Goal: Task Accomplishment & Management: Manage account settings

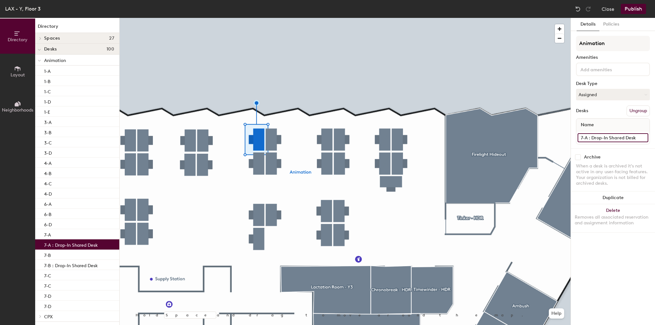
click at [582, 136] on input "7-A : Drop-In Shared Desk" at bounding box center [612, 137] width 71 height 9
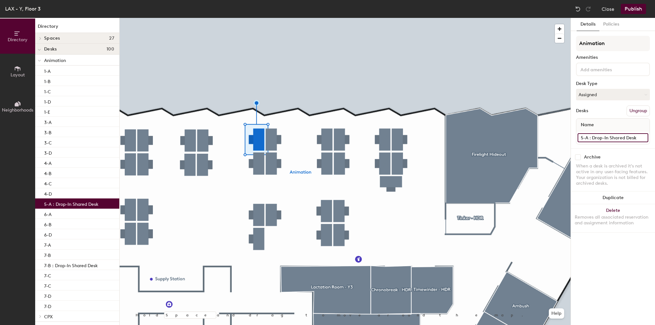
type input "5-A : Drop-In Shared Desk"
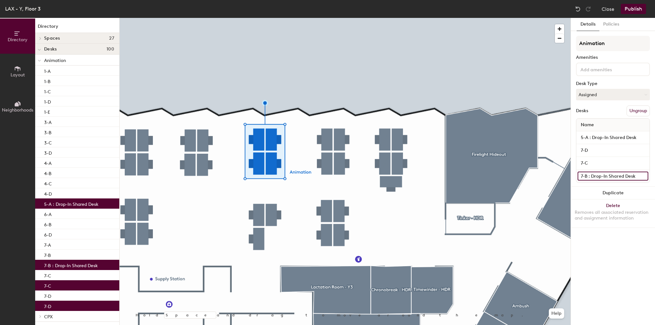
click at [584, 175] on input "7-B : Drop-In Shared Desk" at bounding box center [612, 176] width 71 height 9
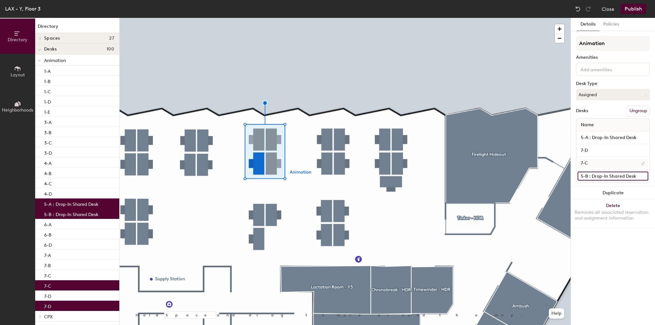
type input "5-B : Drop-In Shared Desk"
click at [580, 165] on input "7-C" at bounding box center [612, 163] width 71 height 9
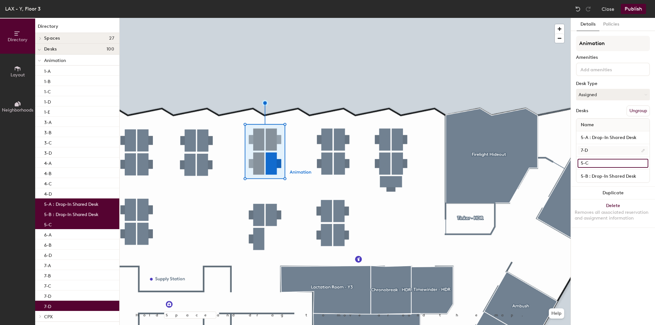
type input "5-C"
click at [581, 151] on input "7-D" at bounding box center [612, 150] width 71 height 9
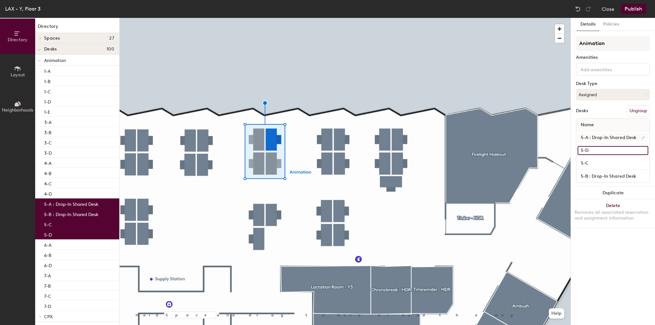
type input "5-D"
click at [601, 139] on input "5-A : Drop-In Shared Desk" at bounding box center [612, 137] width 71 height 9
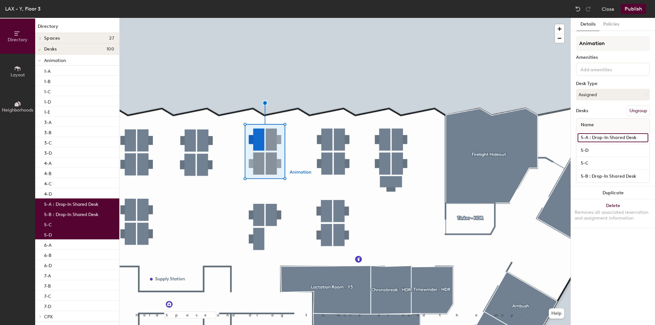
click at [593, 139] on input "5-A : Drop-In Shared Desk" at bounding box center [612, 137] width 71 height 9
type input "5-A"
click at [600, 177] on input "5-B : Drop-In Shared Desk" at bounding box center [612, 176] width 71 height 9
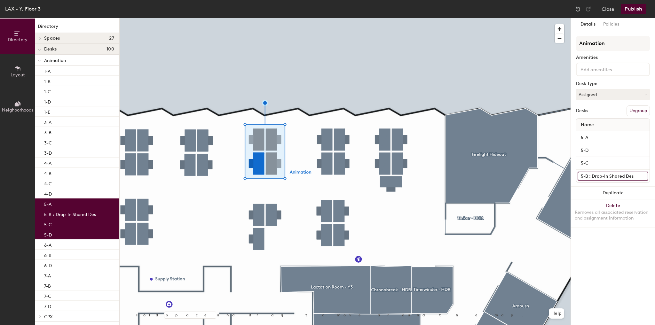
click at [630, 177] on input "5-B : Drop-In Shared Des" at bounding box center [612, 176] width 71 height 9
type input "5-B"
click at [633, 4] on div "LAX - Y, Floor 3 Close Publish" at bounding box center [327, 9] width 655 height 18
click at [630, 12] on button "Publish" at bounding box center [632, 9] width 25 height 10
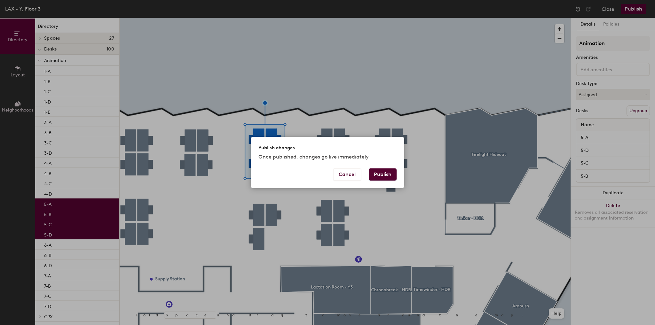
click at [391, 178] on button "Publish" at bounding box center [382, 174] width 28 height 12
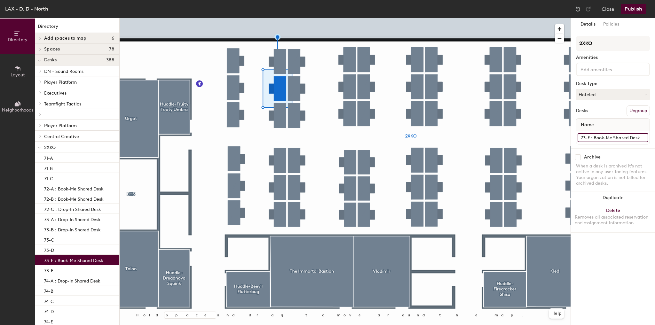
click at [602, 136] on input "73-E : Book-Me Shared Desk" at bounding box center [612, 137] width 71 height 9
type input "73-E"
click at [598, 95] on button "Hoteled" at bounding box center [613, 95] width 74 height 12
click at [589, 111] on div "Assigned" at bounding box center [608, 115] width 64 height 10
click at [634, 9] on button "Publish" at bounding box center [632, 9] width 25 height 10
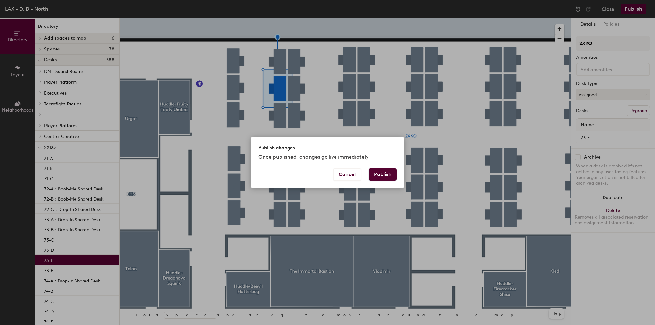
click at [382, 171] on button "Publish" at bounding box center [382, 174] width 28 height 12
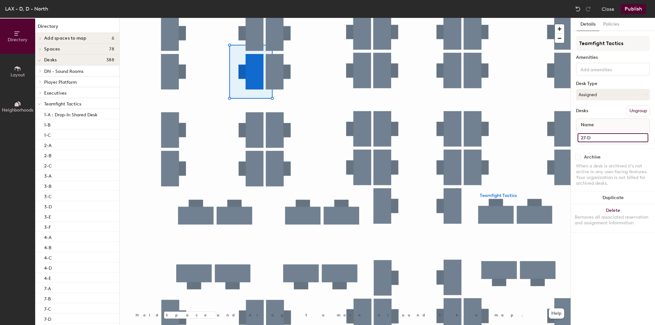
click at [603, 140] on input "27-D" at bounding box center [612, 137] width 71 height 9
click at [601, 137] on input "27-D : Drio-In Shared Desk" at bounding box center [612, 137] width 71 height 9
click at [607, 99] on button "Assigned" at bounding box center [613, 95] width 74 height 12
click at [594, 122] on div "Hot" at bounding box center [608, 124] width 64 height 10
click at [635, 139] on input "27-D : Drop-In Shared Desk" at bounding box center [612, 137] width 71 height 9
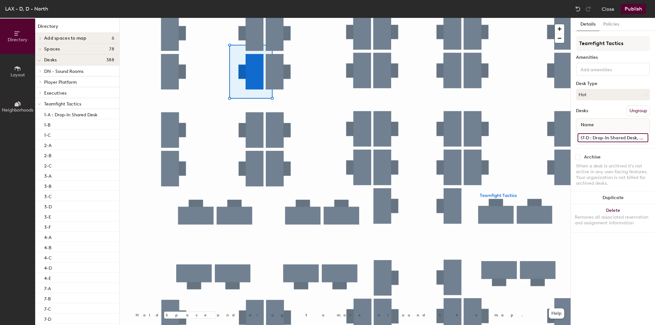
scroll to position [0, 4]
type input "27-D : Drop-In Shared Desk, RDP"
click at [629, 11] on button "Publish" at bounding box center [632, 9] width 25 height 10
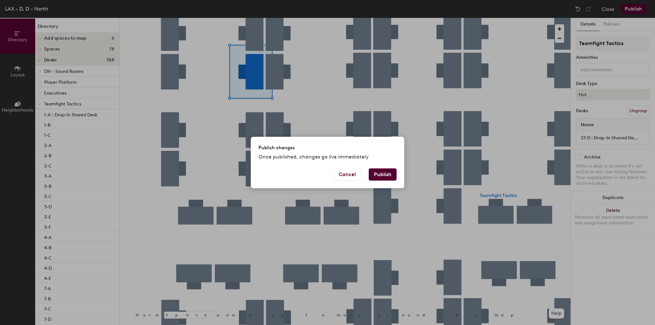
click at [384, 172] on button "Publish" at bounding box center [382, 174] width 28 height 12
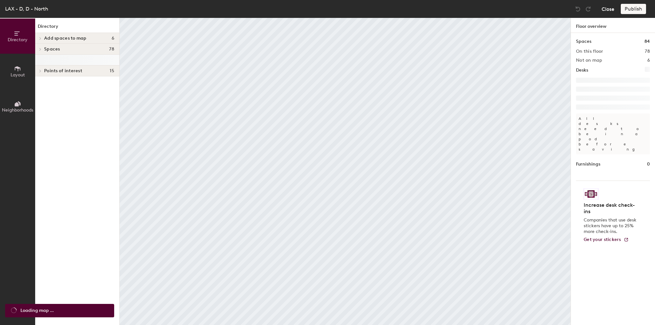
click at [604, 10] on button "Close" at bounding box center [607, 9] width 13 height 10
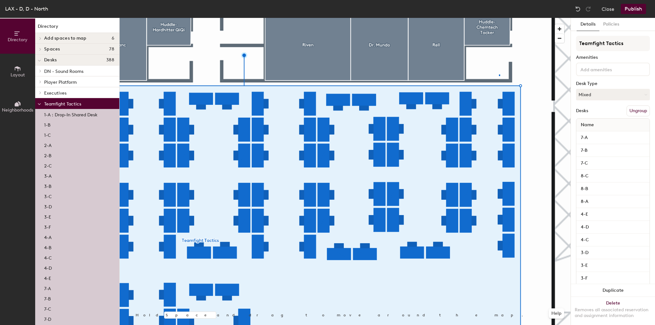
click at [499, 18] on div at bounding box center [345, 18] width 451 height 0
click at [476, 18] on div at bounding box center [345, 18] width 451 height 0
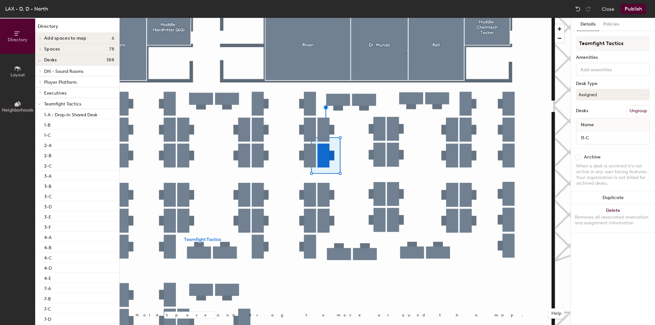
click at [405, 18] on div at bounding box center [345, 18] width 451 height 0
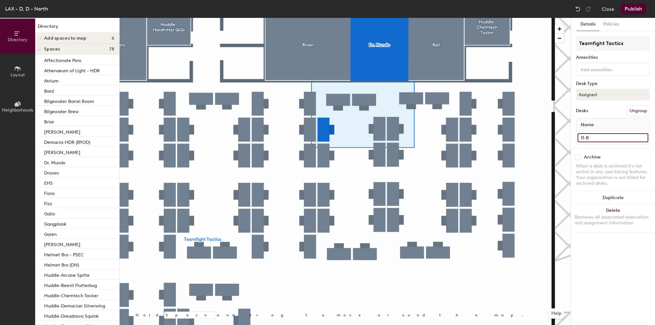
click at [604, 136] on input "11-B" at bounding box center [612, 137] width 71 height 9
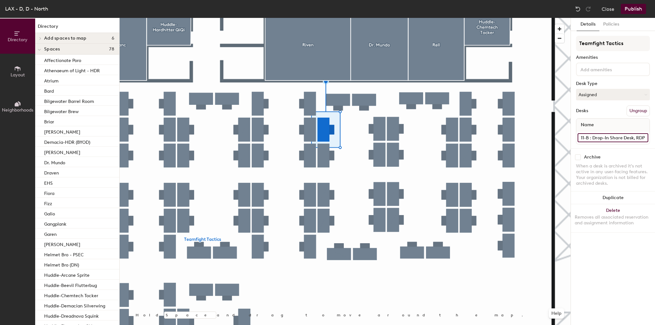
type input "11-B : Drop-In Share Desk, RDP"
click at [629, 137] on input "11-B : Drop-In Share Desk, RDP" at bounding box center [612, 137] width 71 height 9
click at [631, 9] on button "Publish" at bounding box center [632, 9] width 25 height 10
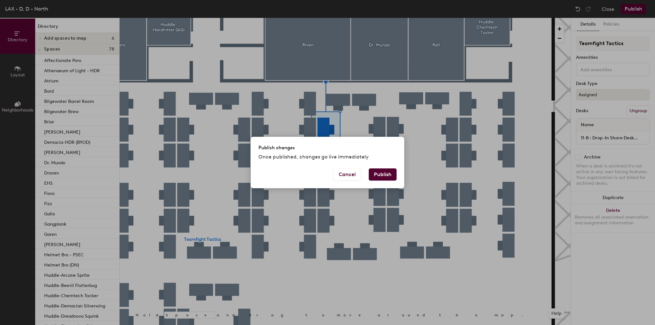
click at [381, 180] on button "Publish" at bounding box center [382, 174] width 28 height 12
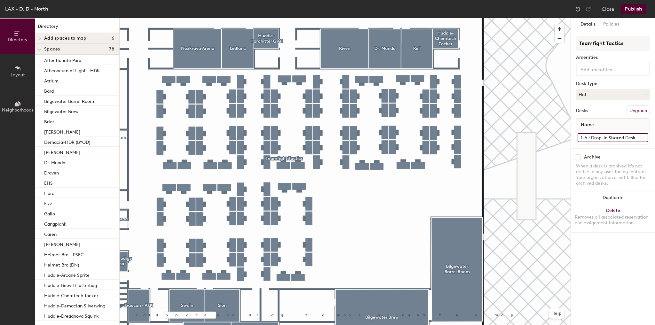
click at [616, 136] on input "1-A : Drop-In Shared Desk" at bounding box center [612, 137] width 71 height 9
type input "1-A : Drop-In Shared Desk, RDP"
click at [601, 254] on div "Details Policies Teamfight Tactics Amenities Desk Type Hot Desks Ungroup Name 1…" at bounding box center [612, 171] width 84 height 307
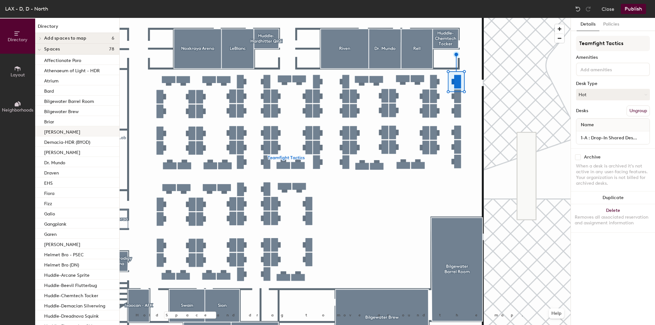
click at [470, 18] on div at bounding box center [345, 18] width 451 height 0
click at [629, 11] on button "Publish" at bounding box center [632, 9] width 25 height 10
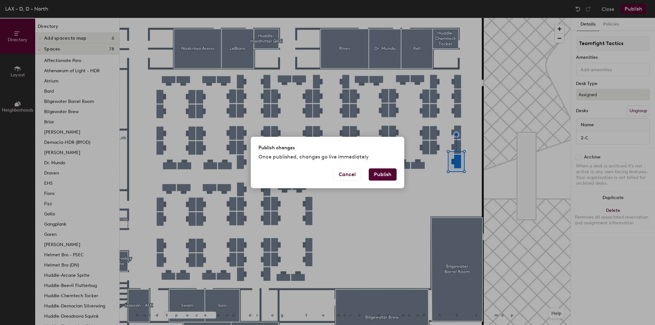
click at [379, 173] on button "Publish" at bounding box center [382, 174] width 28 height 12
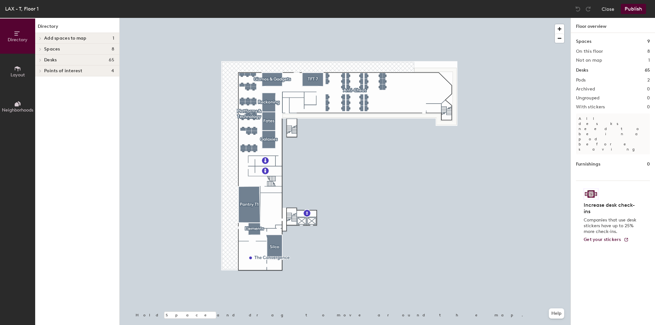
click at [145, 18] on div at bounding box center [345, 18] width 451 height 0
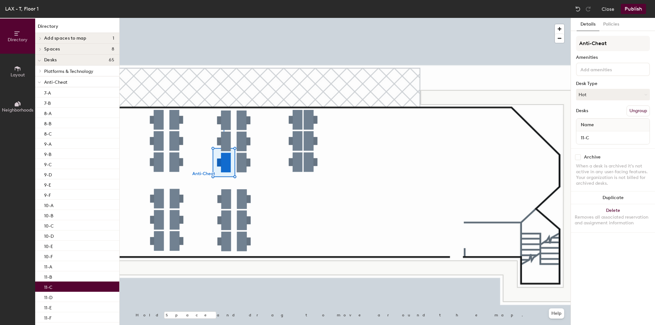
click at [604, 132] on div "11-C" at bounding box center [612, 137] width 73 height 13
click at [602, 136] on input "11-C" at bounding box center [612, 137] width 71 height 9
type input "11-C : Drop-In Share Desk"
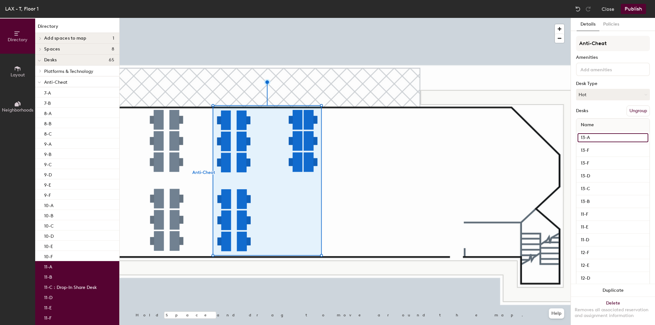
click at [599, 136] on input "13-A" at bounding box center [612, 137] width 71 height 9
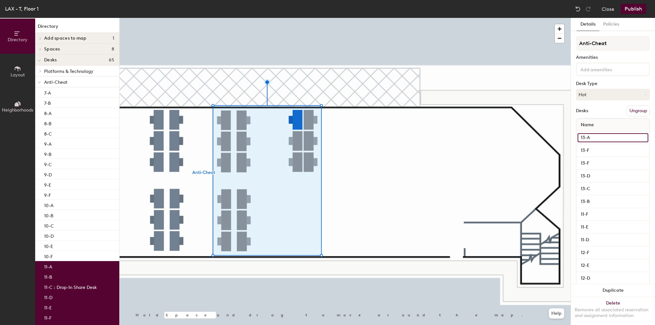
paste input ": Drop-In Share Desk"
type input "13-A : Drop-In Share Desk"
click at [602, 151] on input "13-F" at bounding box center [612, 150] width 71 height 9
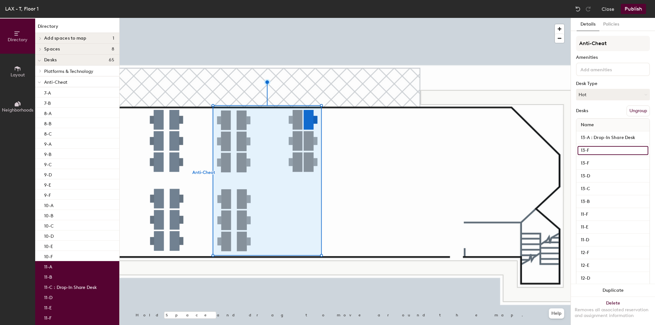
paste input ": Drop-In Share Desk"
type input "13-F : Drop-In Share Desk"
click at [602, 161] on input "13-F" at bounding box center [612, 163] width 71 height 9
paste input ": Drop-In Share Desk"
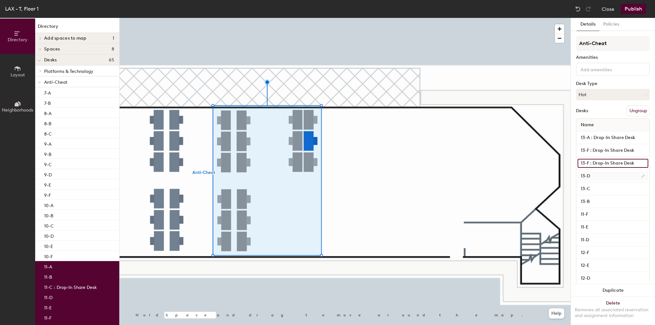
type input "13-F : Drop-In Share Desk"
click at [607, 174] on input "13-D" at bounding box center [612, 176] width 71 height 9
paste input ": Drop-In Share Desk"
type input "13-D : Drop-In Share Desk"
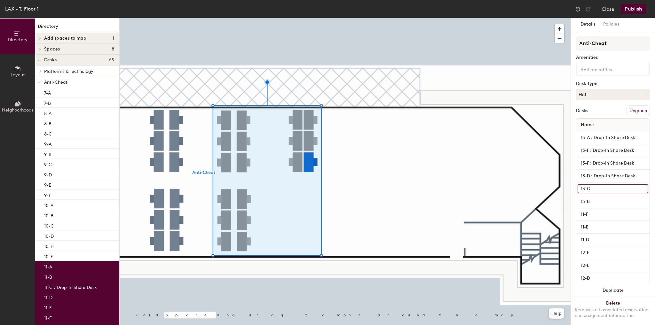
click at [604, 185] on input "13-C" at bounding box center [612, 188] width 71 height 9
paste input ": Drop-In Share Desk"
type input "13-C : Drop-In Share Desk"
click at [603, 197] on input "13-B" at bounding box center [612, 201] width 71 height 9
paste input ": Drop-In Share Desk"
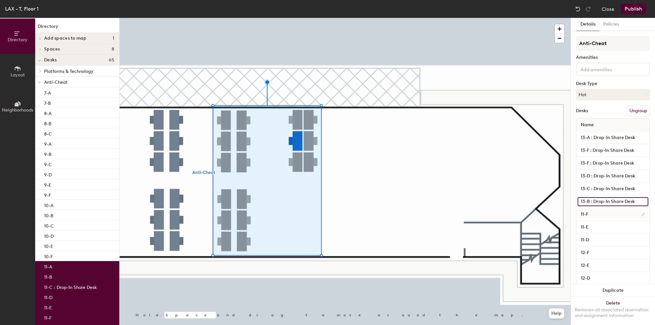
type input "13-B : Drop-In Share Desk"
click at [602, 211] on input "11-F" at bounding box center [612, 214] width 71 height 9
paste input ": Drop-In Share Desk"
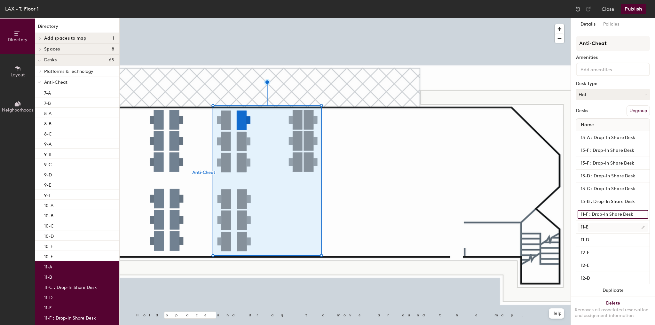
type input "11-F : Drop-In Share Desk"
click at [603, 227] on input "11-E" at bounding box center [612, 227] width 71 height 9
paste input ": Drop-In Share Desk"
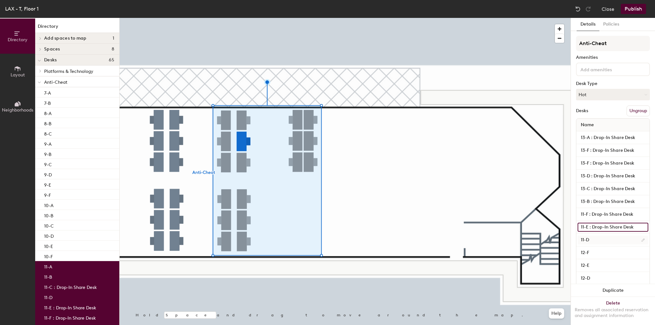
type input "11-E : Drop-In Share Desk"
click at [598, 238] on input "11-D" at bounding box center [612, 240] width 71 height 9
paste input ": Drop-In Share Desk"
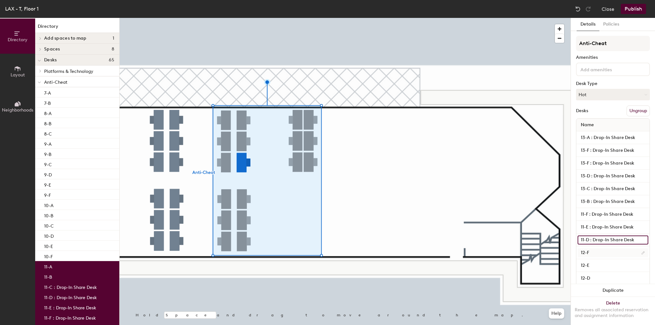
type input "11-D : Drop-In Share Desk"
click at [603, 251] on input "12-F" at bounding box center [612, 252] width 71 height 9
paste input ": Drop-In Share Desk"
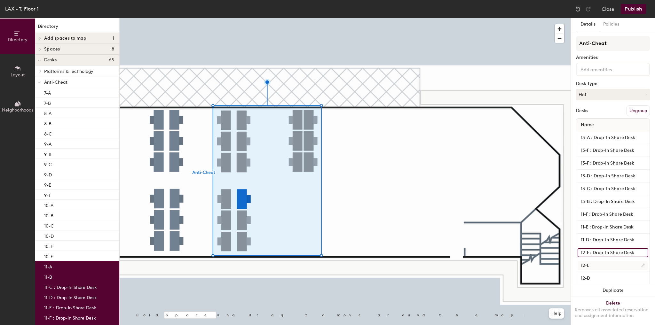
type input "12-F : Drop-In Share Desk"
click at [599, 264] on input "12-E" at bounding box center [612, 265] width 71 height 9
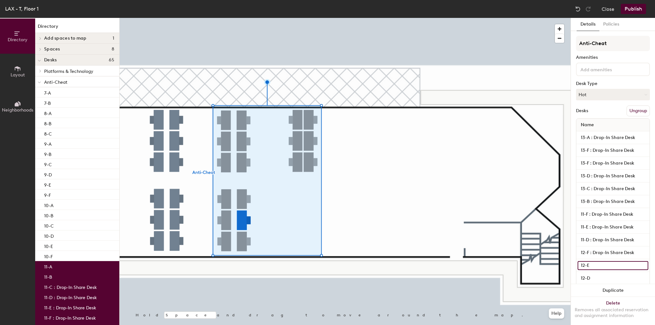
paste input ": Drop-In Share Desk"
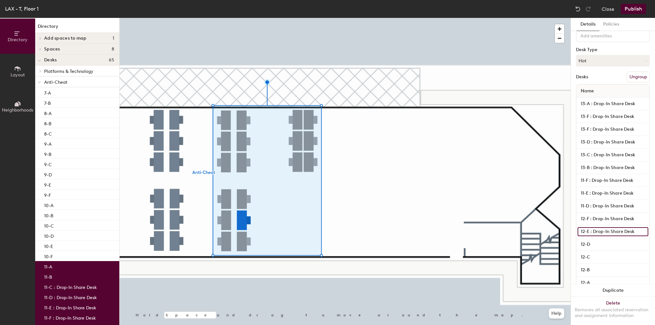
scroll to position [92, 0]
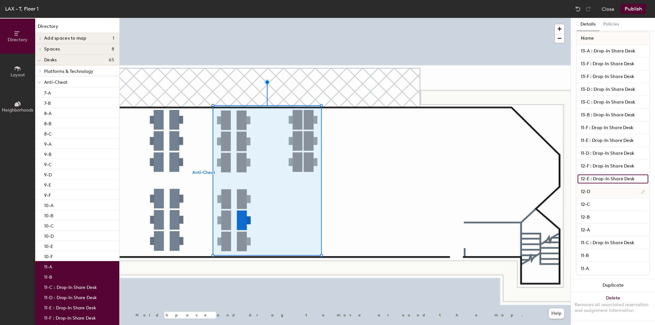
type input "12-E : Drop-In Share Desk"
click at [601, 187] on input "12-D" at bounding box center [612, 191] width 71 height 9
paste input ": Drop-In Share Desk"
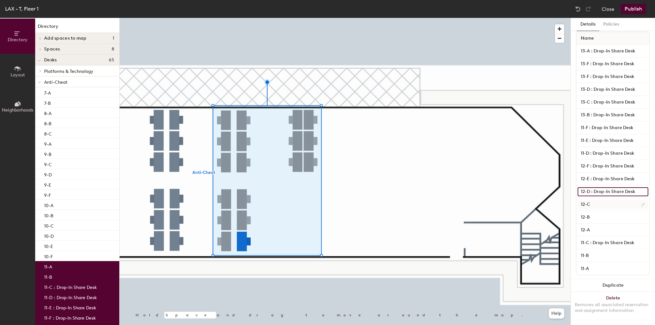
type input "12-D : Drop-In Share Desk"
click at [603, 200] on input "12-C" at bounding box center [612, 204] width 71 height 9
paste input ": Drop-In Share Desk"
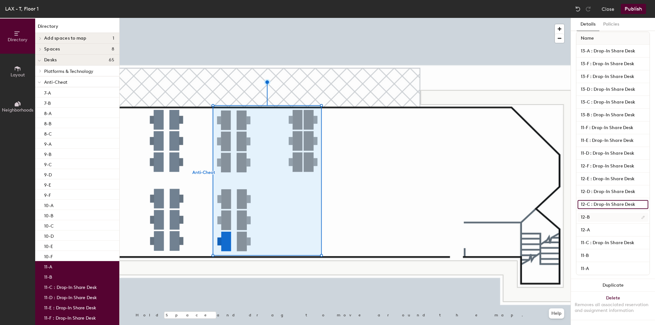
type input "12-C : Drop-In Share Desk"
click at [599, 213] on input "12-B" at bounding box center [612, 217] width 71 height 9
paste input ": Drop-In Share Desk"
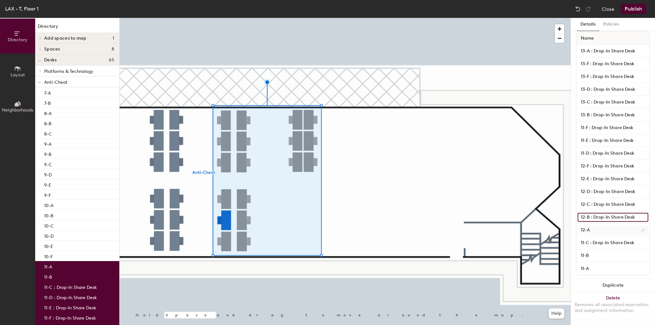
type input "12-B : Drop-In Share Desk"
click at [594, 226] on input "12-A" at bounding box center [612, 230] width 71 height 9
paste input ": Drop-In Share Desk"
type input "12-A : Drop-In Share Desk"
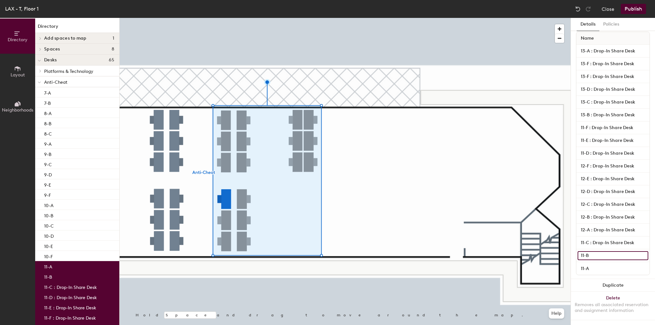
click at [596, 251] on input "11-B" at bounding box center [612, 255] width 71 height 9
paste input ": Drop-In Share Desk"
type input "11-B : Drop-In Share Desk"
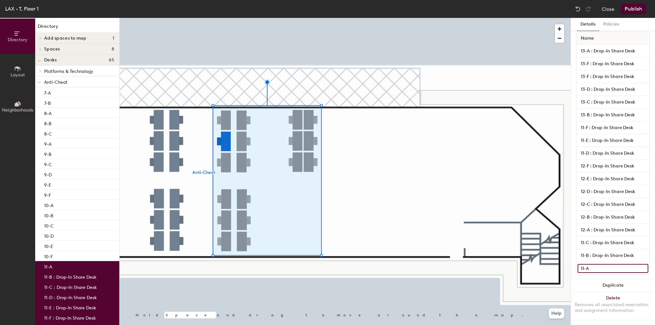
click at [593, 264] on input "11-A" at bounding box center [612, 268] width 71 height 9
paste input ": Drop-In Share Desk"
type input "11-A : Drop-In Share Desk"
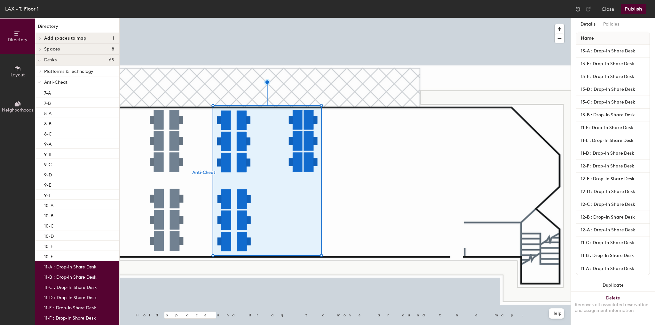
click at [627, 12] on button "Publish" at bounding box center [632, 9] width 25 height 10
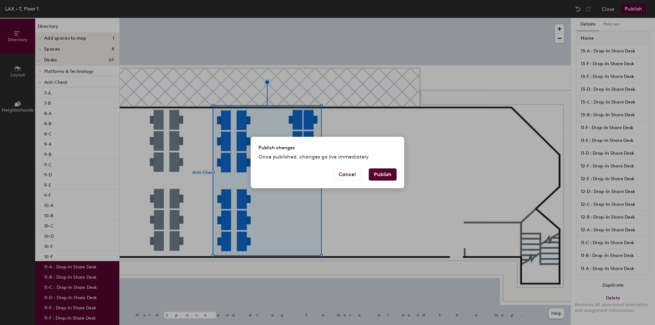
click at [384, 173] on button "Publish" at bounding box center [382, 174] width 28 height 12
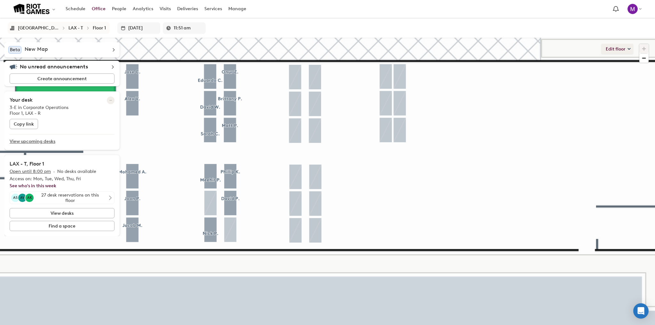
click at [618, 49] on button "Edit floor" at bounding box center [617, 49] width 32 height 10
click at [571, 62] on li "Assignments - Quick edit" at bounding box center [593, 62] width 79 height 9
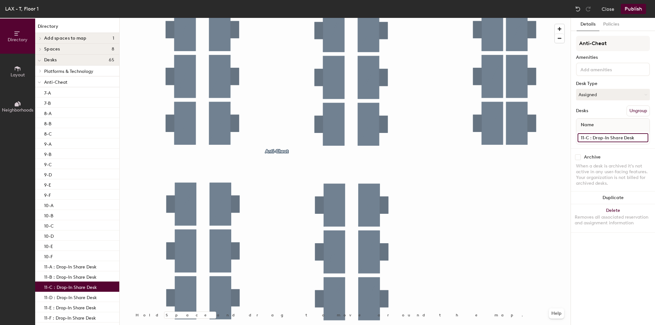
click at [608, 139] on input "11-C : Drop-In Share Desk" at bounding box center [612, 137] width 71 height 9
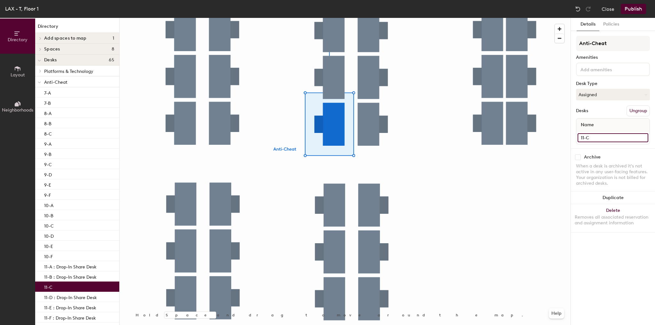
type input "11-C"
click at [628, 12] on button "Publish" at bounding box center [632, 9] width 25 height 10
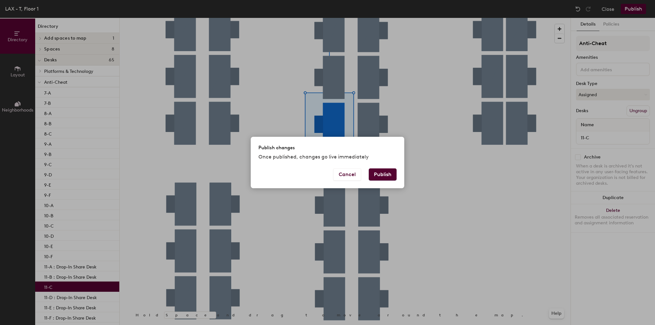
click at [389, 172] on button "Publish" at bounding box center [382, 174] width 28 height 12
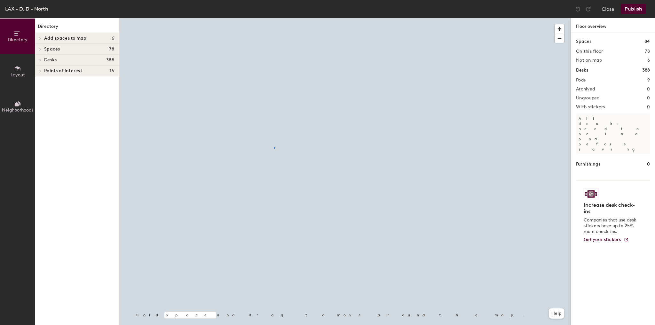
click at [274, 18] on div at bounding box center [345, 18] width 451 height 0
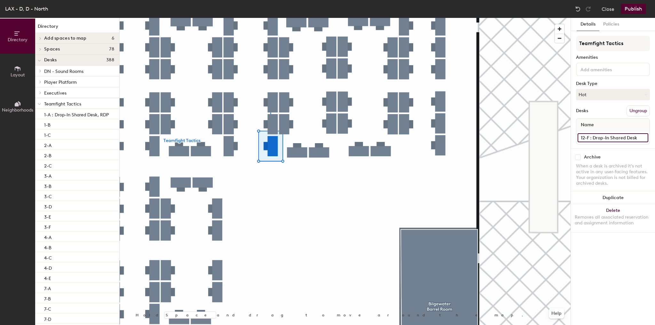
click at [623, 136] on input "12-F : Drop-In Shared Desk" at bounding box center [612, 137] width 71 height 9
type input "12-F : Drop-In Shared Desk, RDP"
click at [632, 5] on button "Publish" at bounding box center [632, 9] width 25 height 10
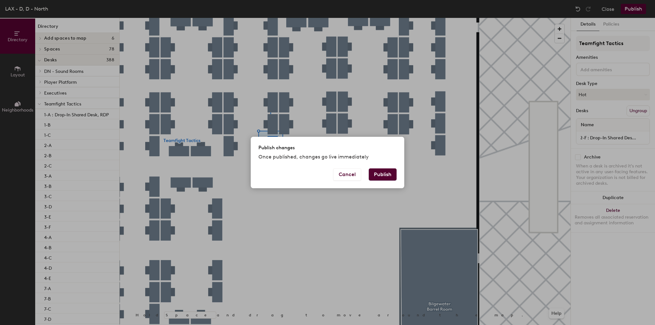
scroll to position [0, 0]
click at [392, 176] on button "Publish" at bounding box center [382, 174] width 28 height 12
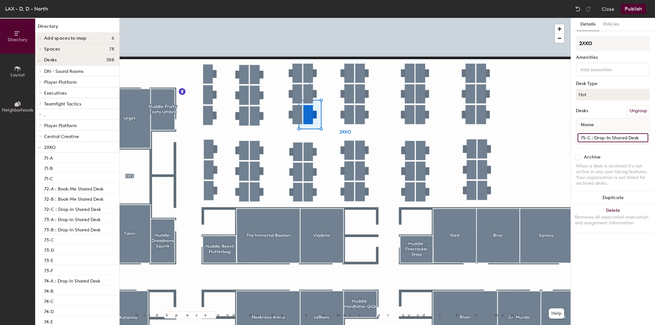
click at [604, 135] on input "75-C : Drop-In Shared Desk" at bounding box center [612, 137] width 71 height 9
type input "75-C"
click at [596, 96] on button "Hot" at bounding box center [613, 95] width 74 height 12
click at [591, 111] on div "Assigned" at bounding box center [608, 115] width 64 height 10
click at [639, 4] on button "Publish" at bounding box center [632, 9] width 25 height 10
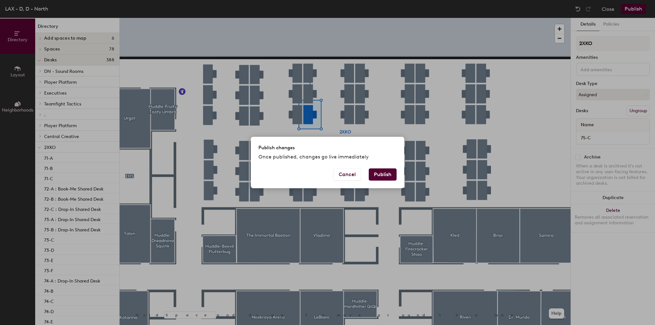
click at [384, 174] on button "Publish" at bounding box center [382, 174] width 28 height 12
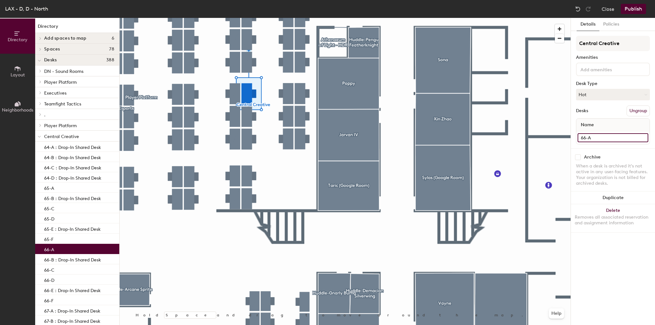
click at [601, 139] on input "66-A" at bounding box center [612, 137] width 71 height 9
paste input "Rioters re-oriented themselves, reset deskplates to correct positions, re-assig…"
type input "66-ARioters re-oriented themselves, reset deskplates to correct positions, re-a…"
click at [602, 138] on input "66-ARioters re-oriented themselves, reset deskplates to correct positions, re-a…" at bounding box center [612, 137] width 71 height 9
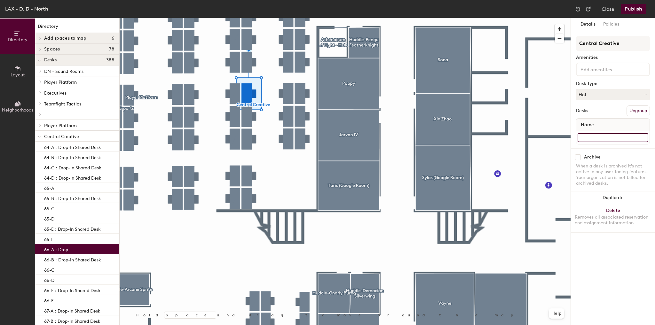
click at [602, 138] on input "66-ARioters re-oriented themselves, reset deskplates to correct positions, re-a…" at bounding box center [612, 137] width 71 height 9
click at [638, 12] on button "Publish" at bounding box center [632, 9] width 25 height 10
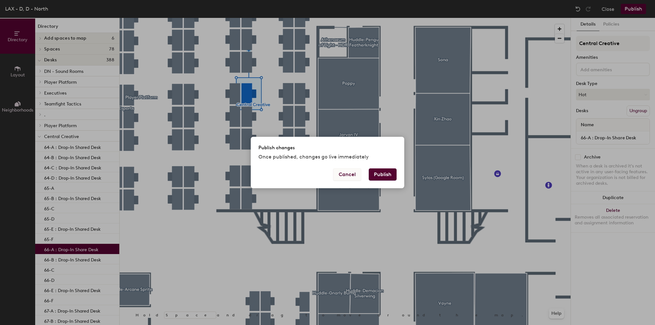
click at [344, 175] on button "Cancel" at bounding box center [347, 174] width 28 height 12
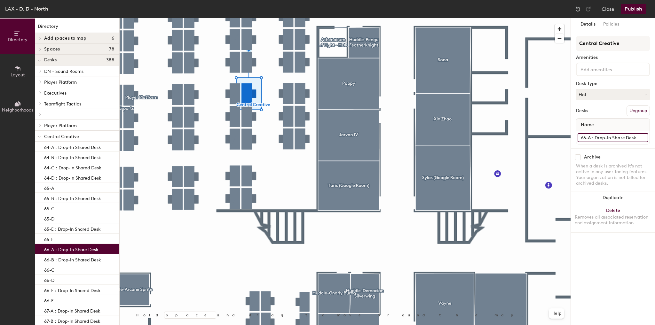
click at [620, 136] on input "66-A : Drop-In Share Desk" at bounding box center [612, 137] width 71 height 9
type input "66-A : Drop-In Share Desk, RDP"
click at [627, 13] on button "Publish" at bounding box center [632, 9] width 25 height 10
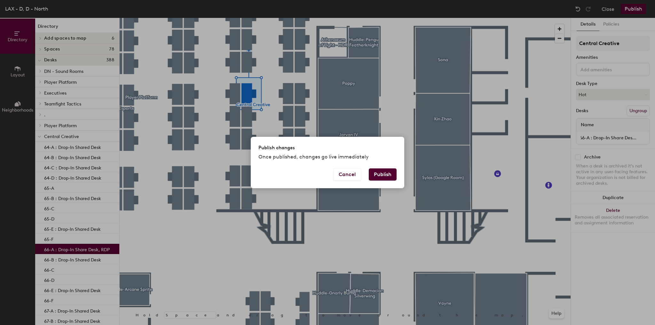
scroll to position [0, 0]
click at [381, 183] on div "Cancel Publish" at bounding box center [327, 178] width 153 height 20
click at [385, 176] on button "Publish" at bounding box center [382, 174] width 28 height 12
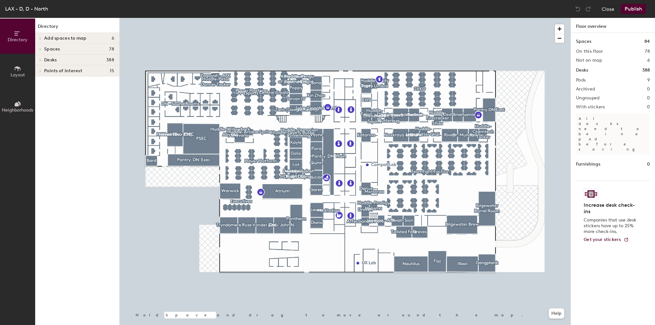
click at [466, 18] on div at bounding box center [345, 18] width 451 height 0
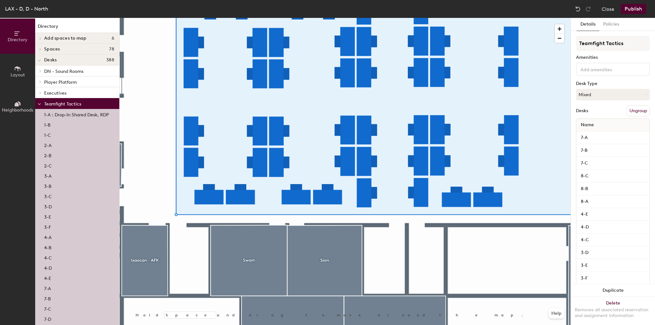
click at [426, 18] on div at bounding box center [345, 18] width 451 height 0
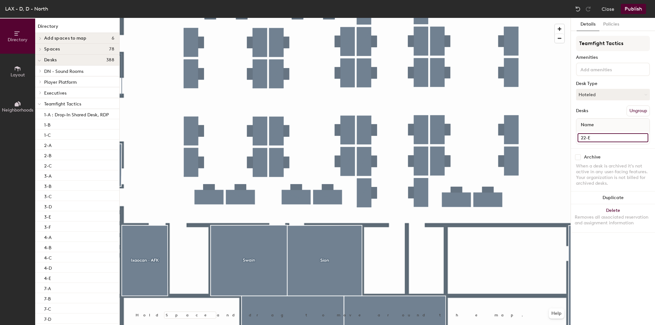
click at [611, 133] on input "22-E" at bounding box center [612, 137] width 71 height 9
type input "22-E : Drop-In Share Desk"
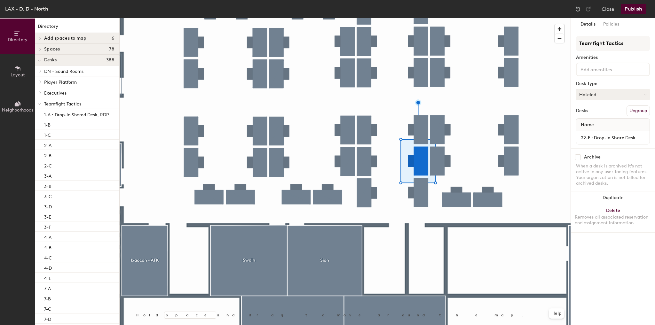
click at [596, 95] on button "Hoteled" at bounding box center [613, 95] width 74 height 12
click at [587, 121] on div "Hot" at bounding box center [608, 124] width 64 height 10
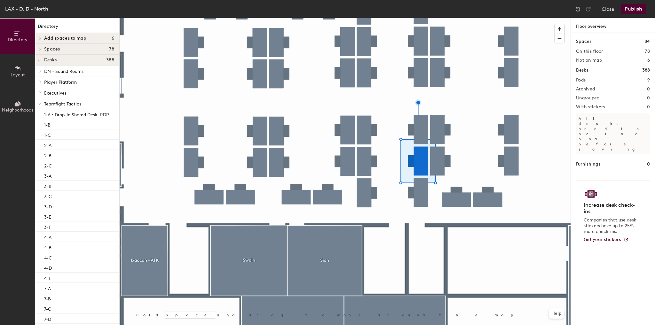
click at [632, 10] on button "Publish" at bounding box center [632, 9] width 25 height 10
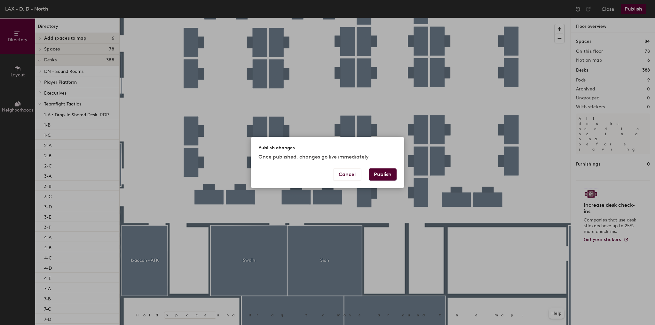
drag, startPoint x: 381, startPoint y: 176, endPoint x: 375, endPoint y: 176, distance: 6.7
click at [381, 176] on button "Publish" at bounding box center [382, 174] width 28 height 12
